Goal: Find specific page/section: Find specific page/section

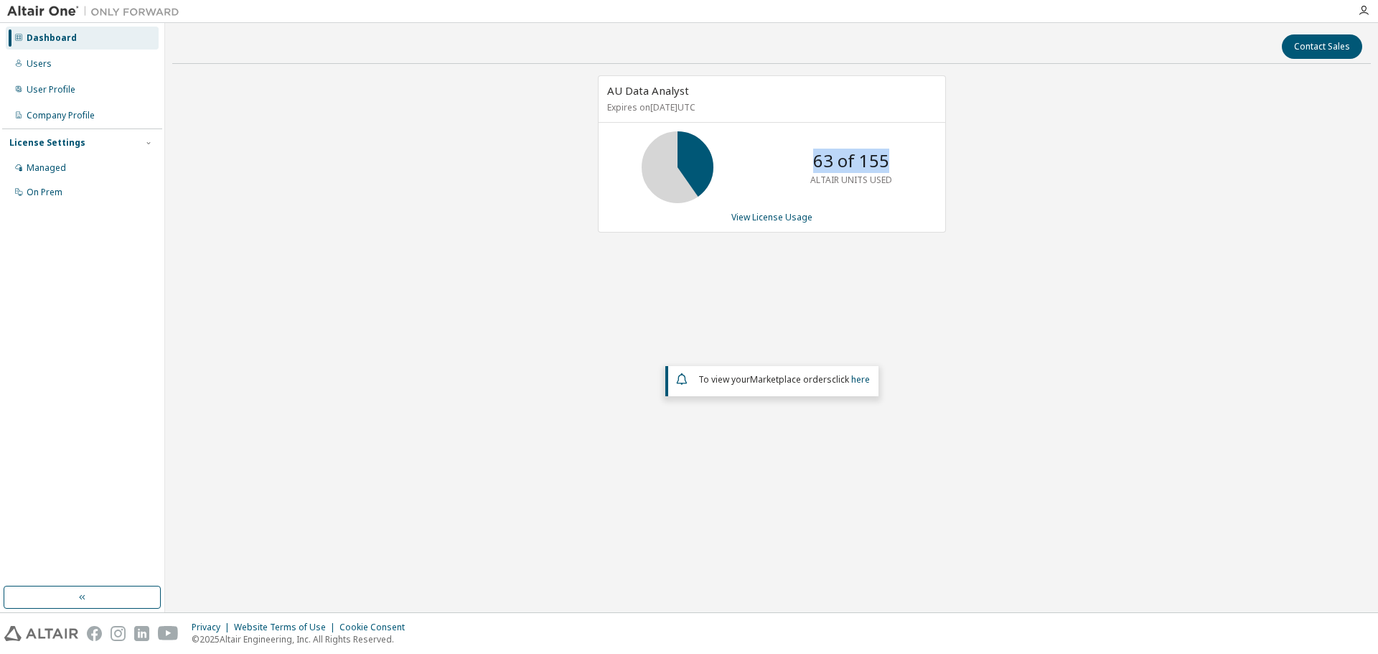
drag, startPoint x: 806, startPoint y: 159, endPoint x: 894, endPoint y: 165, distance: 87.7
click at [894, 165] on div "63 of 155 ALTAIR UNITS USED" at bounding box center [851, 167] width 115 height 72
click at [47, 164] on div "Managed" at bounding box center [46, 167] width 39 height 11
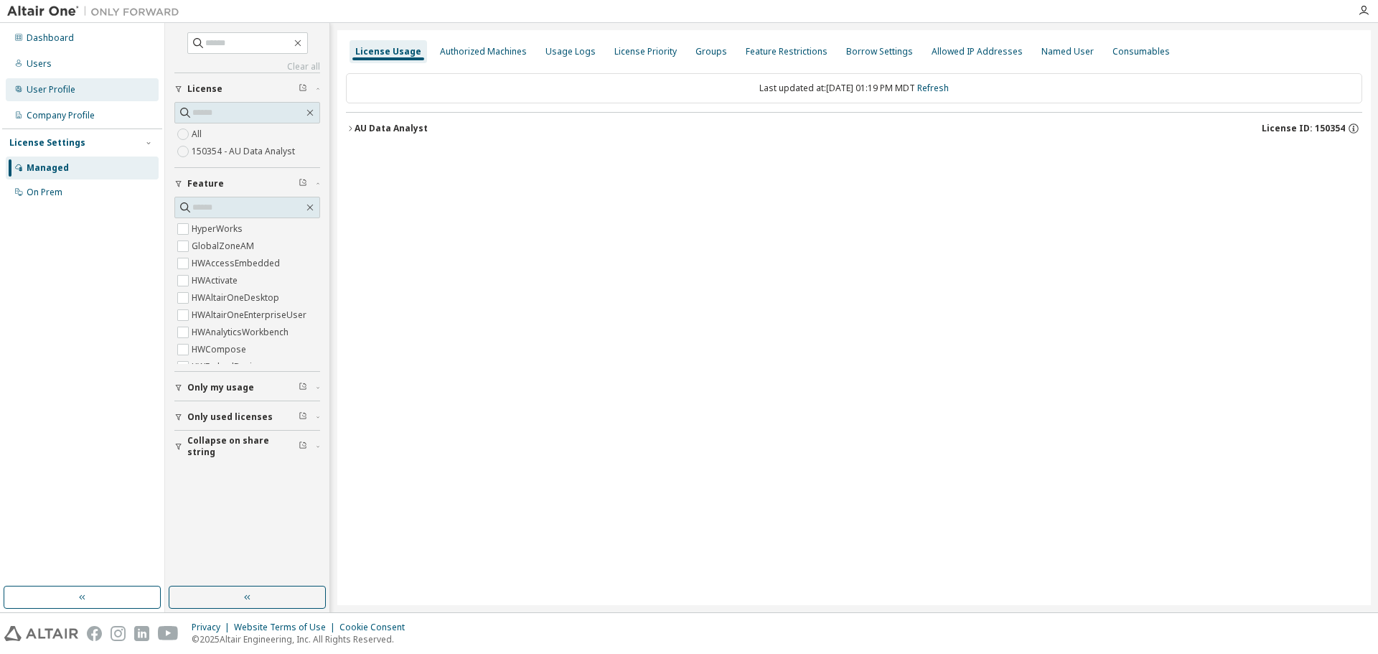
click at [52, 89] on div "User Profile" at bounding box center [51, 89] width 49 height 11
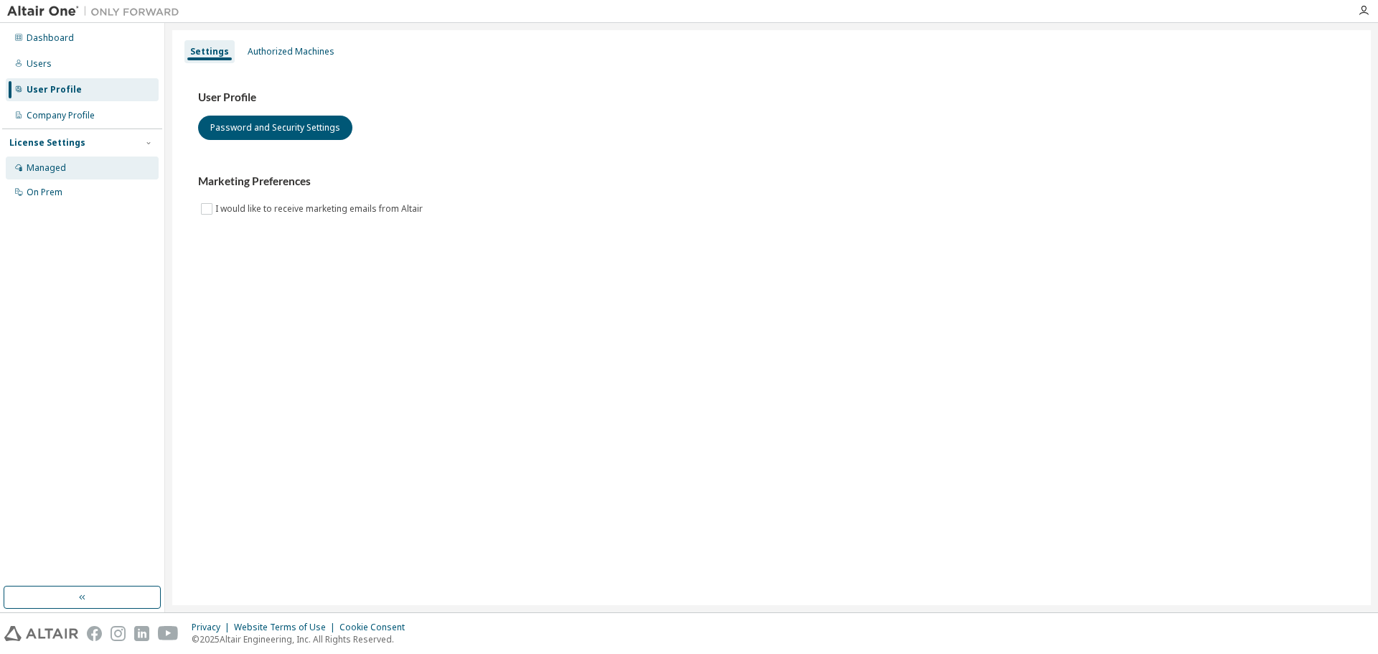
click at [39, 172] on div "Managed" at bounding box center [46, 167] width 39 height 11
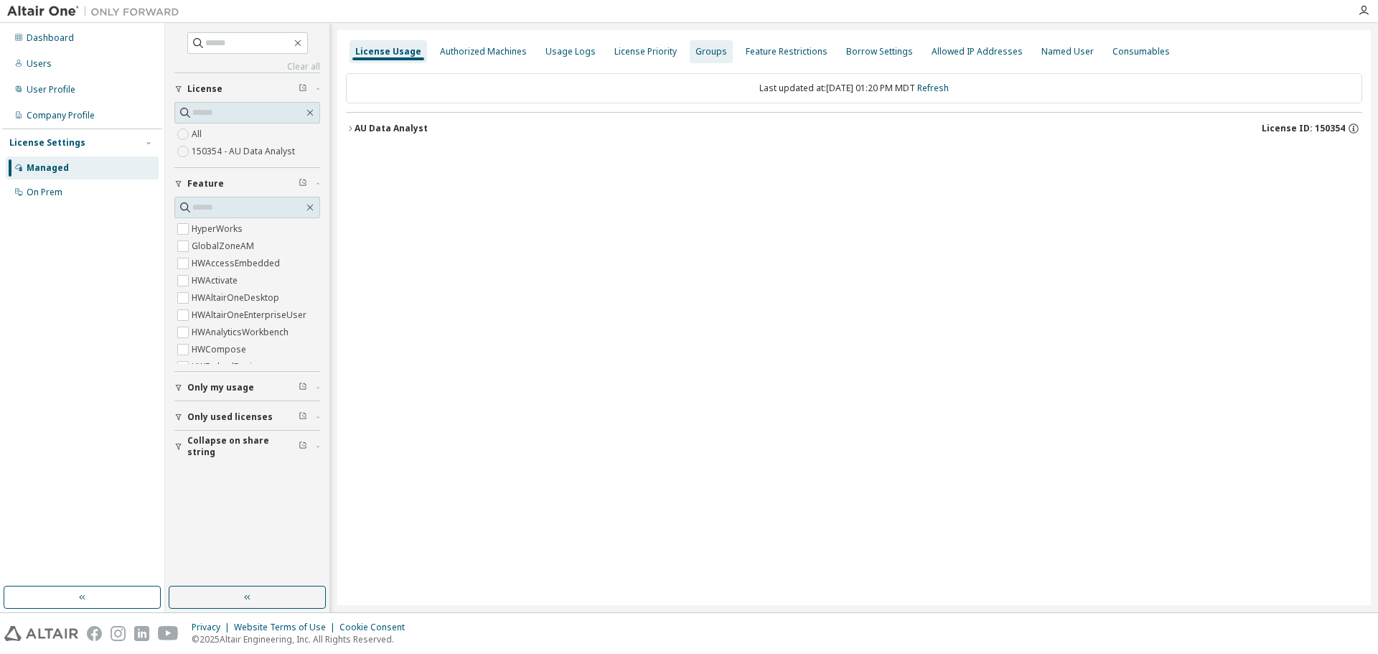
click at [702, 49] on div "Groups" at bounding box center [711, 51] width 32 height 11
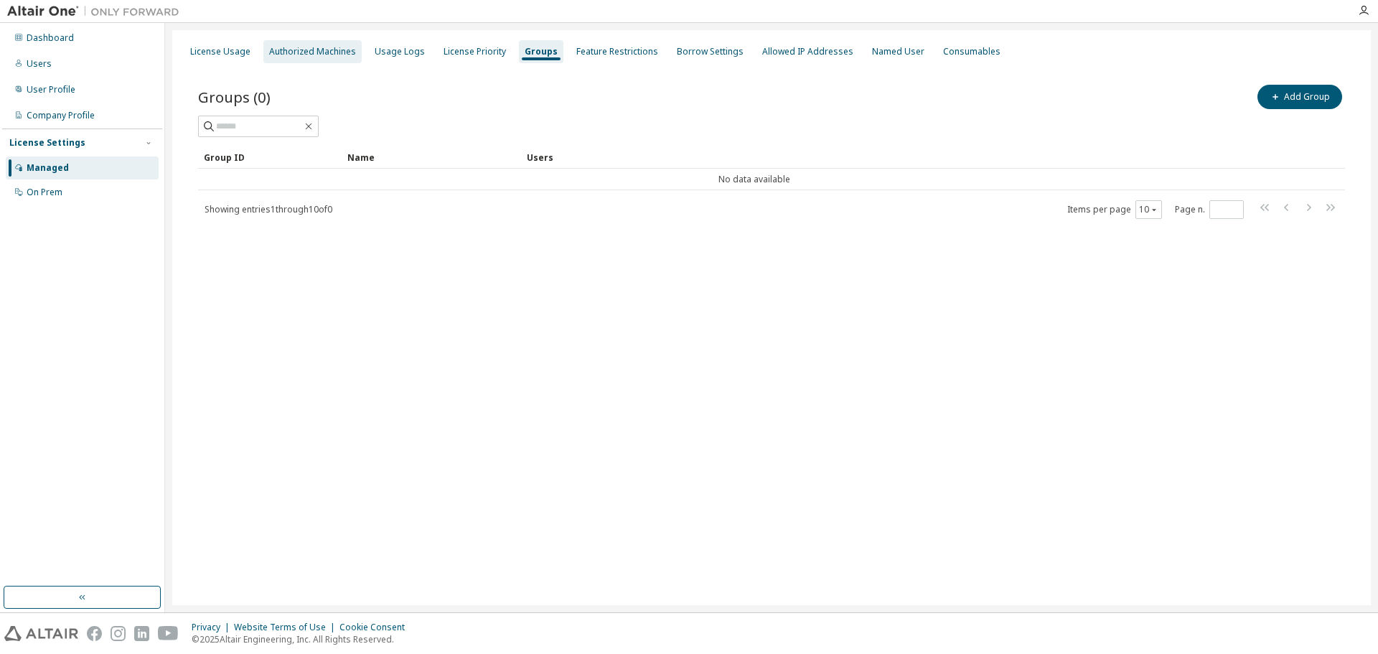
click at [311, 49] on div "Authorized Machines" at bounding box center [312, 51] width 87 height 11
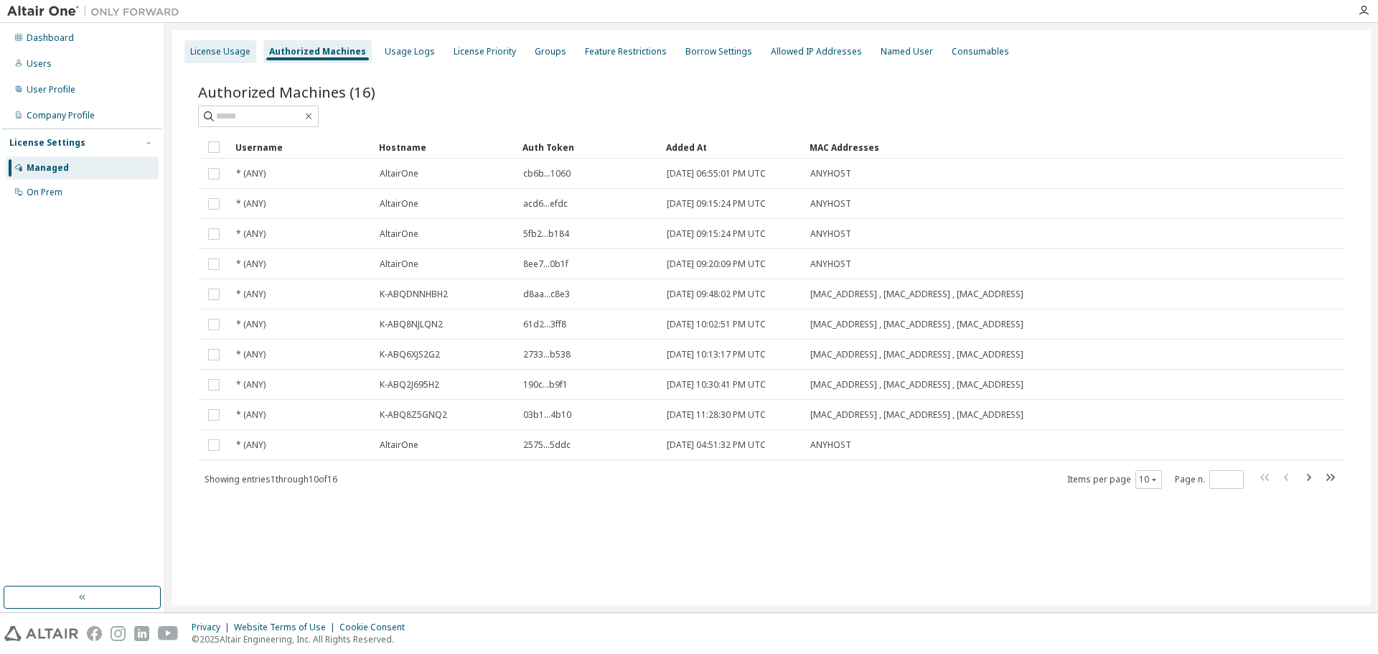
click at [208, 55] on div "License Usage" at bounding box center [220, 51] width 60 height 11
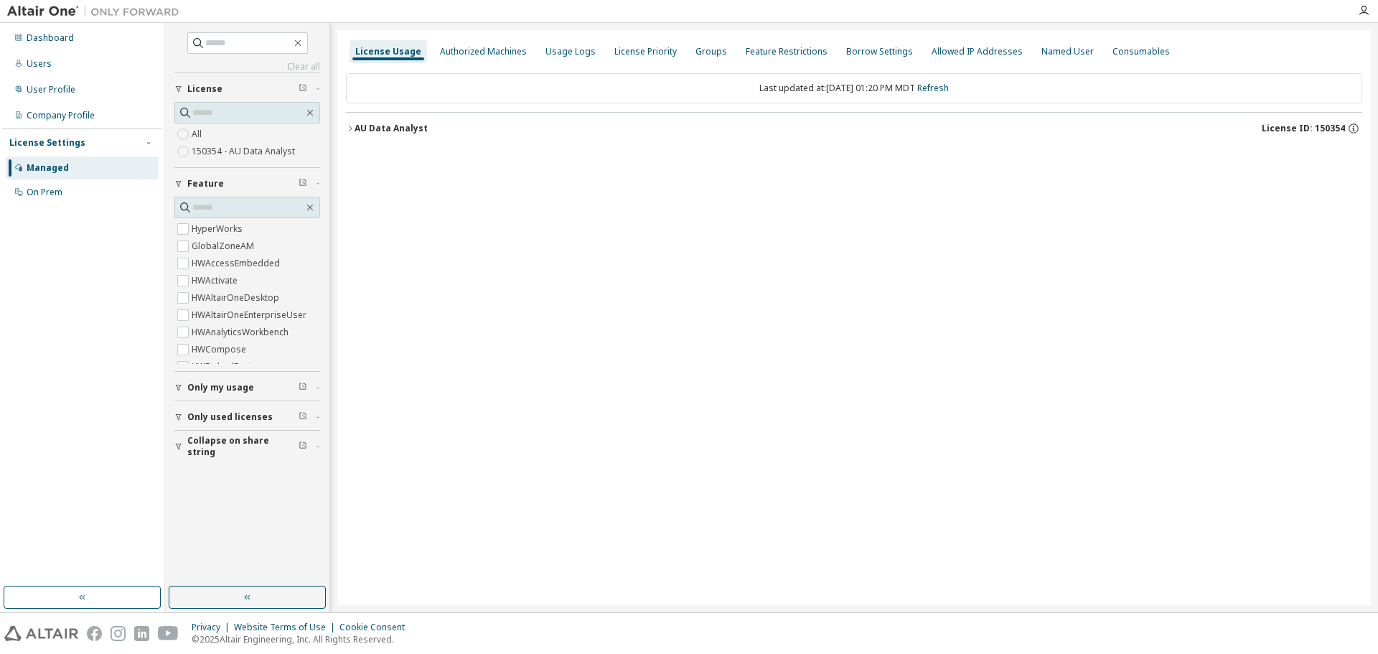
click at [352, 125] on icon "button" at bounding box center [350, 128] width 9 height 9
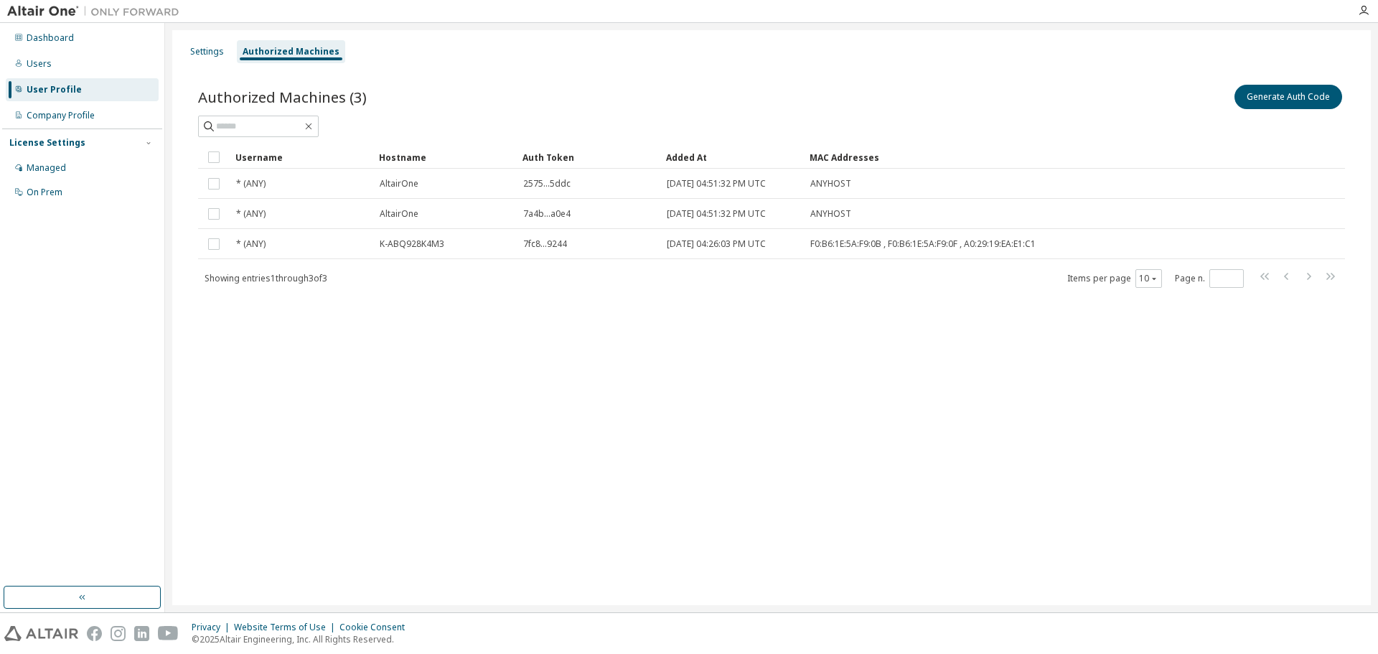
click at [514, 453] on div "Settings Authorized Machines Authorized Machines (3) Generate Auth Code Clear L…" at bounding box center [771, 317] width 1199 height 575
